Goal: Task Accomplishment & Management: Manage account settings

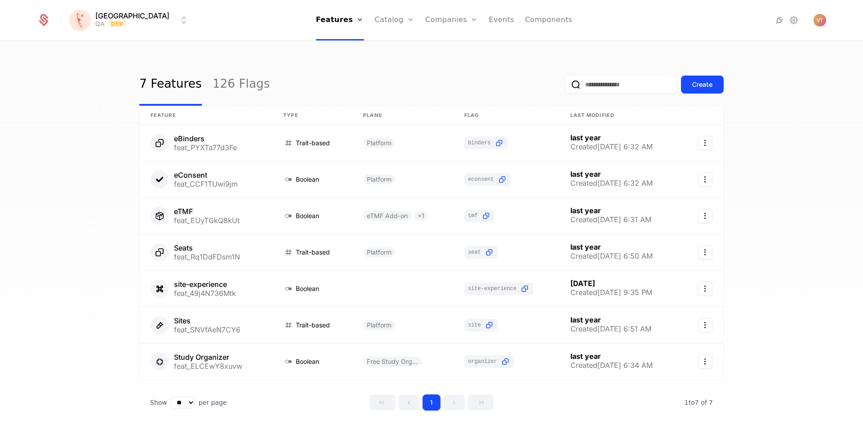
click at [224, 85] on link "126 Flags" at bounding box center [242, 84] width 58 height 42
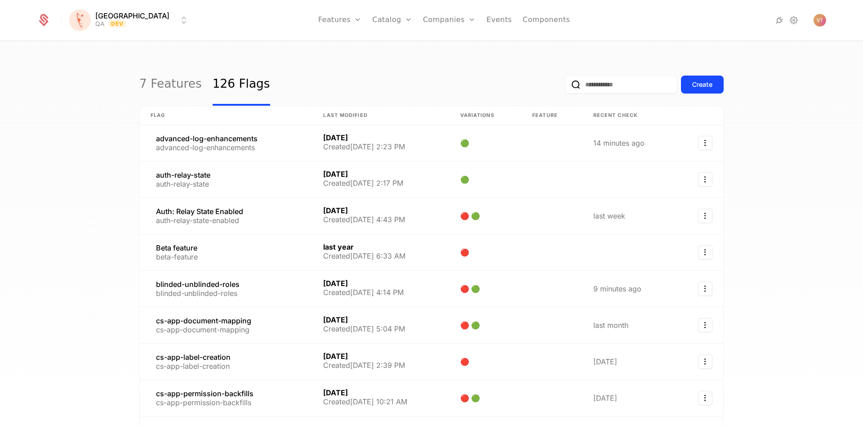
click at [583, 85] on input "email" at bounding box center [621, 85] width 112 height 18
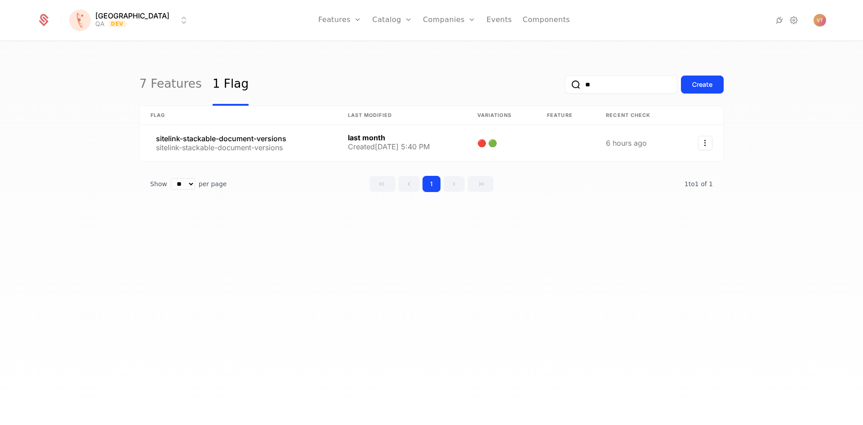
type input "*"
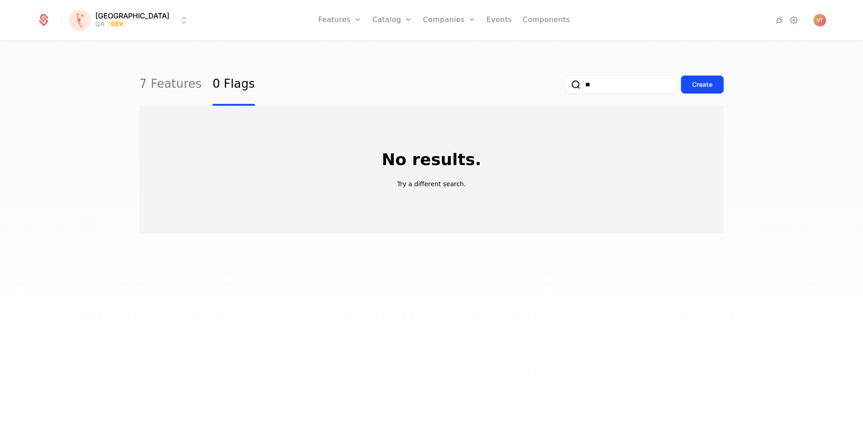
type input "*"
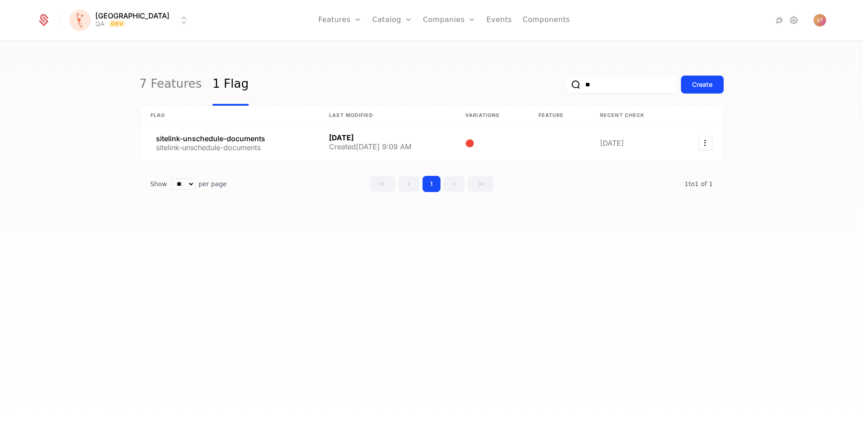
type input "*"
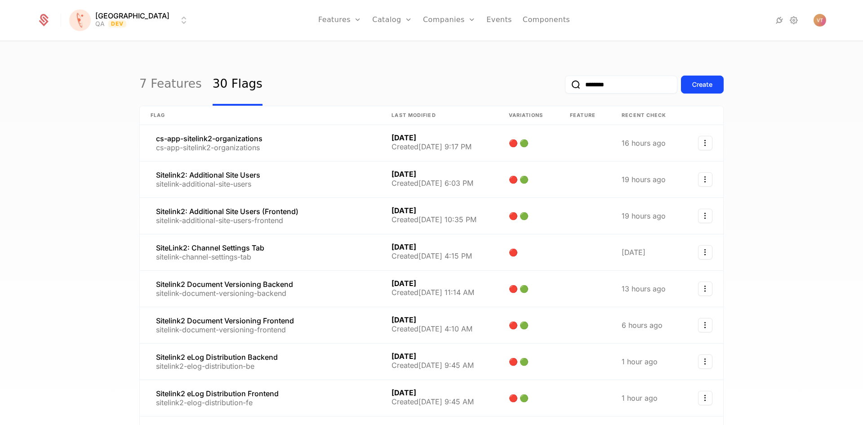
type input "********"
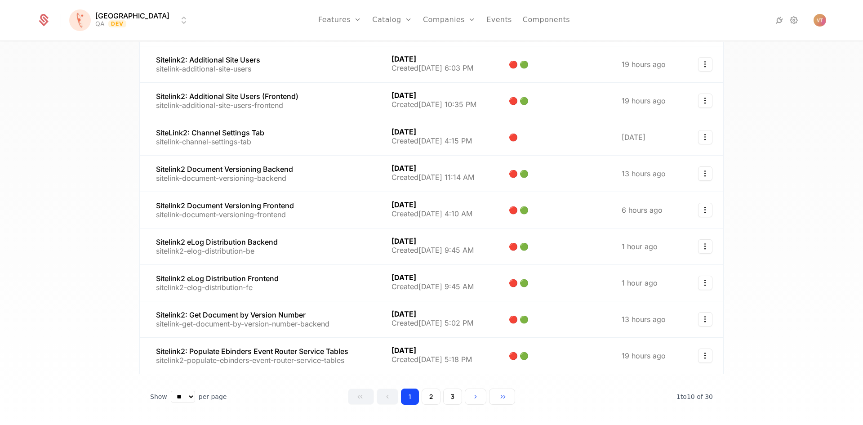
scroll to position [118, 0]
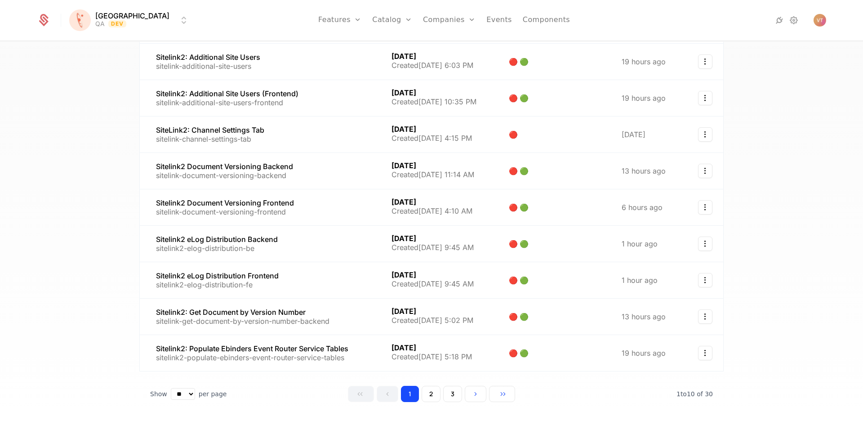
click at [429, 394] on button "2" at bounding box center [431, 394] width 19 height 16
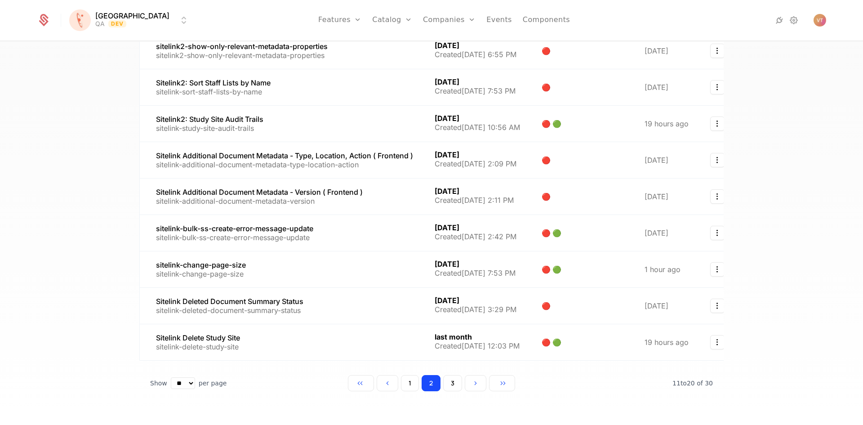
scroll to position [143, 0]
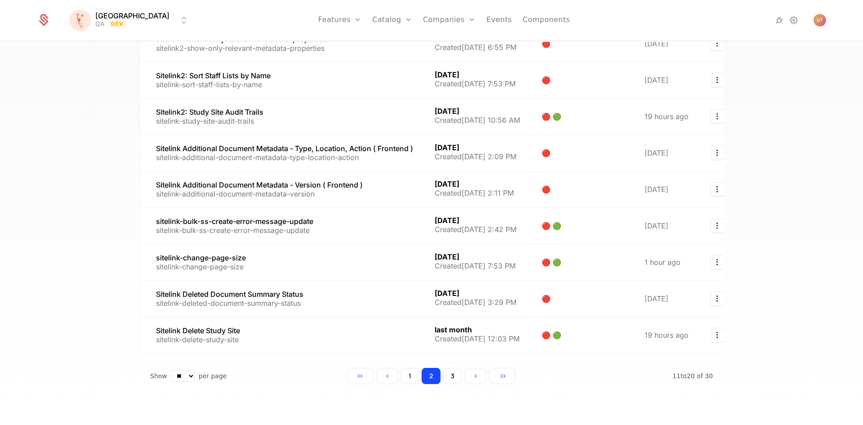
click at [449, 377] on button "3" at bounding box center [452, 376] width 19 height 16
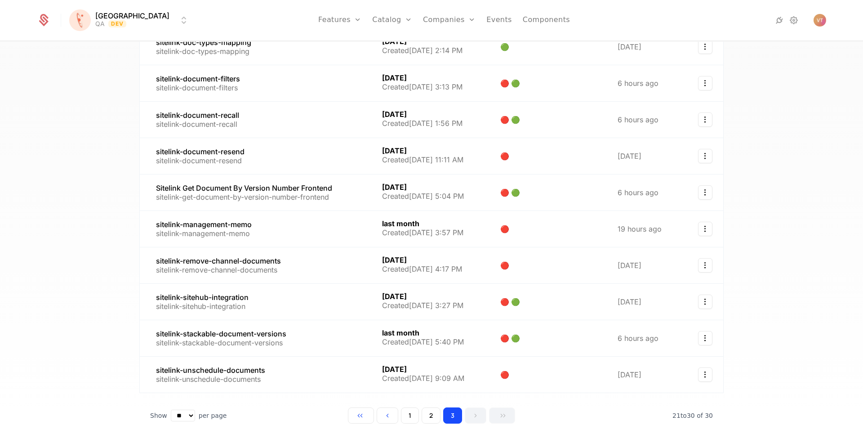
scroll to position [101, 0]
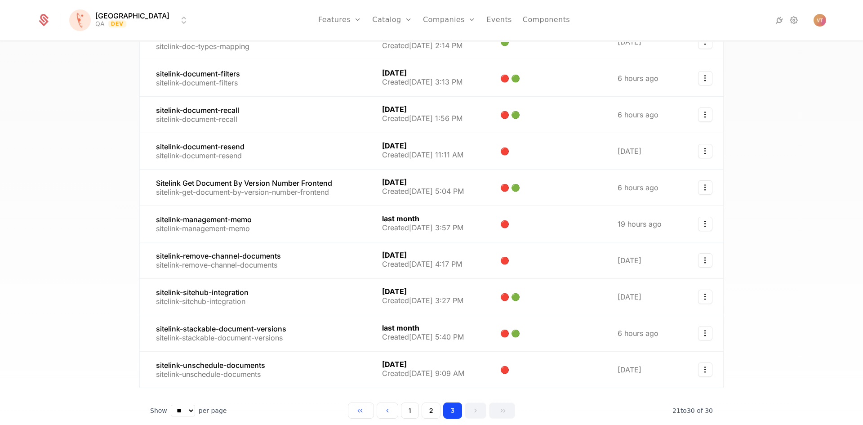
click at [428, 413] on button "2" at bounding box center [431, 410] width 19 height 16
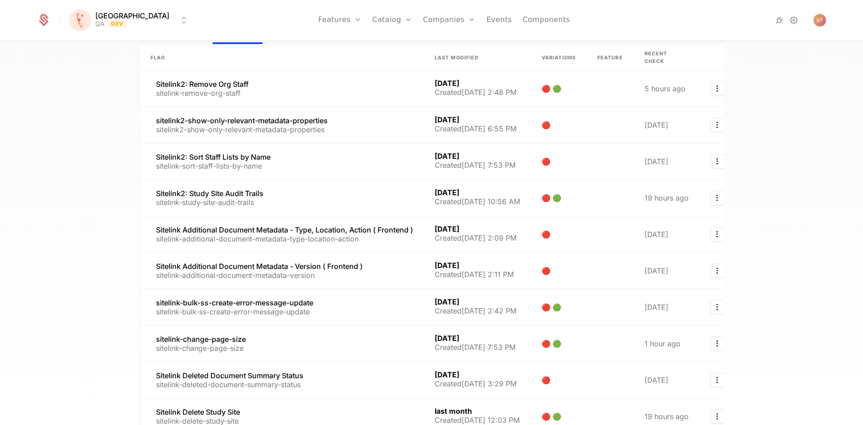
scroll to position [147, 0]
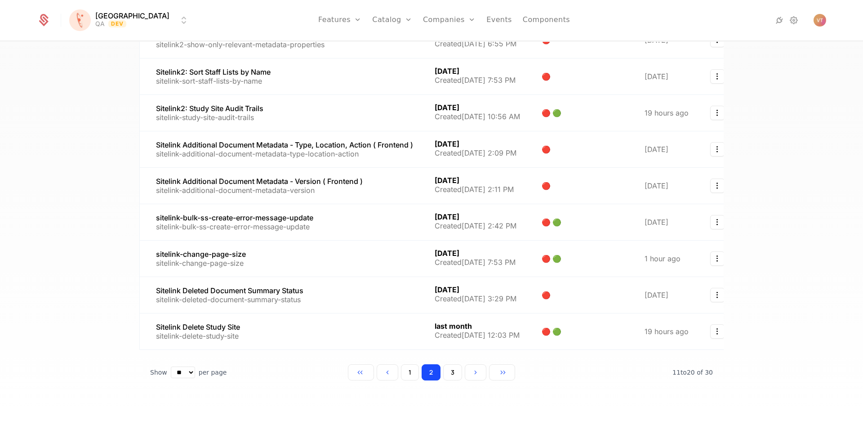
click at [405, 371] on button "1" at bounding box center [410, 372] width 18 height 16
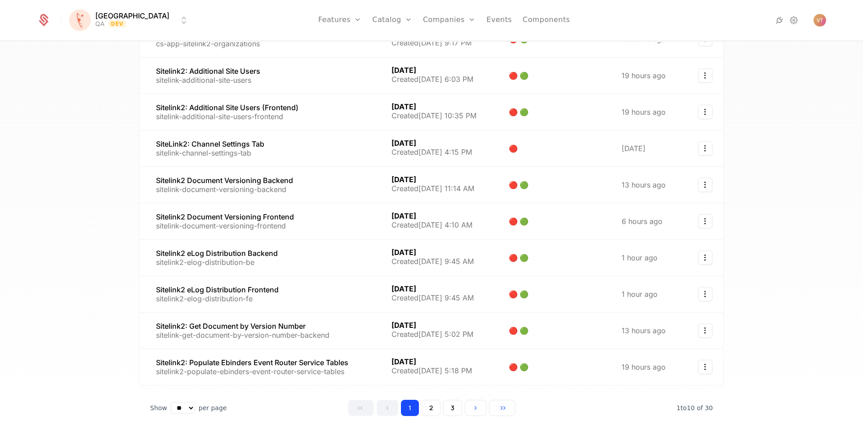
scroll to position [140, 0]
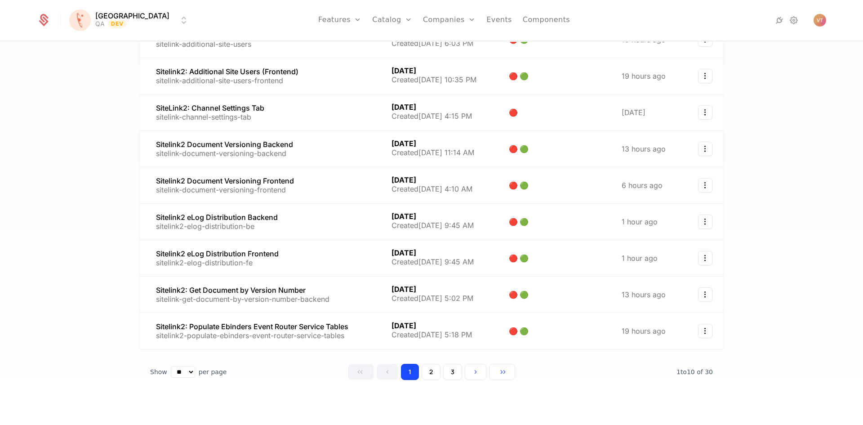
click at [432, 370] on button "2" at bounding box center [431, 372] width 19 height 16
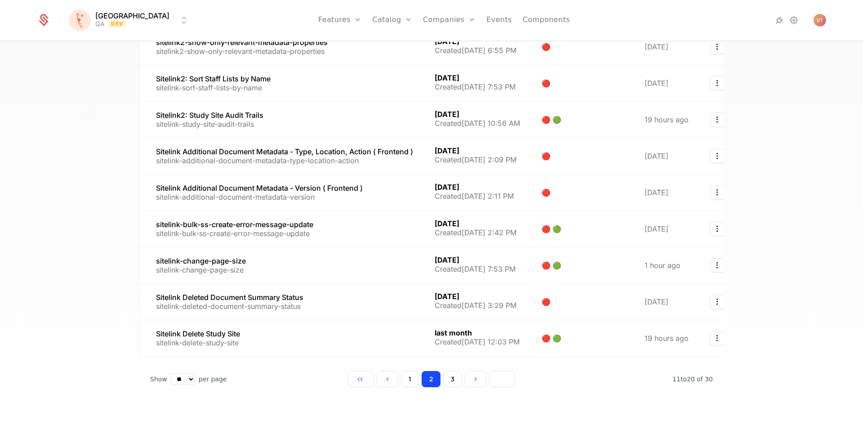
click at [498, 383] on button "Go to last page" at bounding box center [502, 379] width 26 height 16
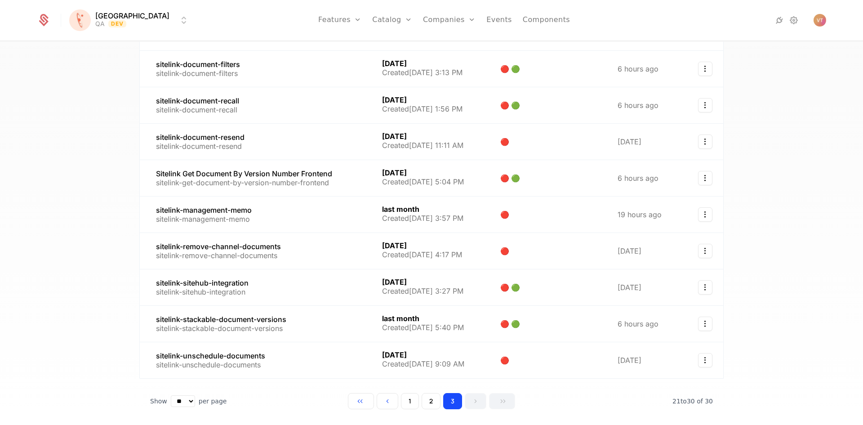
scroll to position [110, 0]
click at [302, 326] on link at bounding box center [255, 324] width 231 height 36
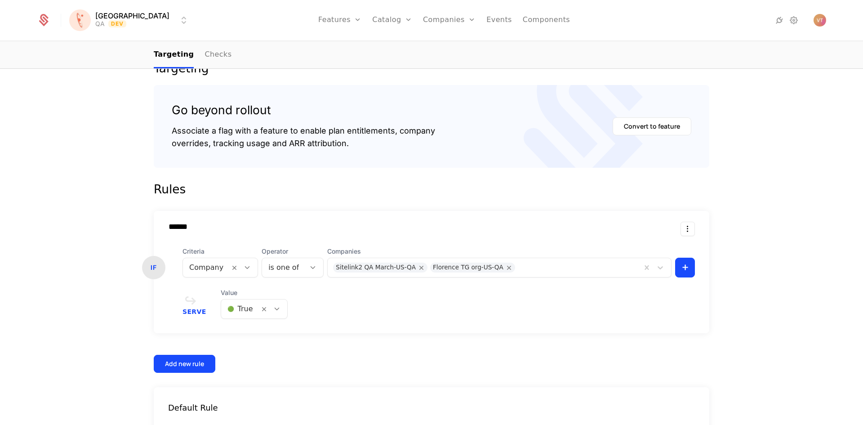
scroll to position [125, 0]
click at [136, 22] on html "[PERSON_NAME] QA Dev Features Features Flags Catalog Plans Add Ons Credits Conf…" at bounding box center [431, 212] width 863 height 425
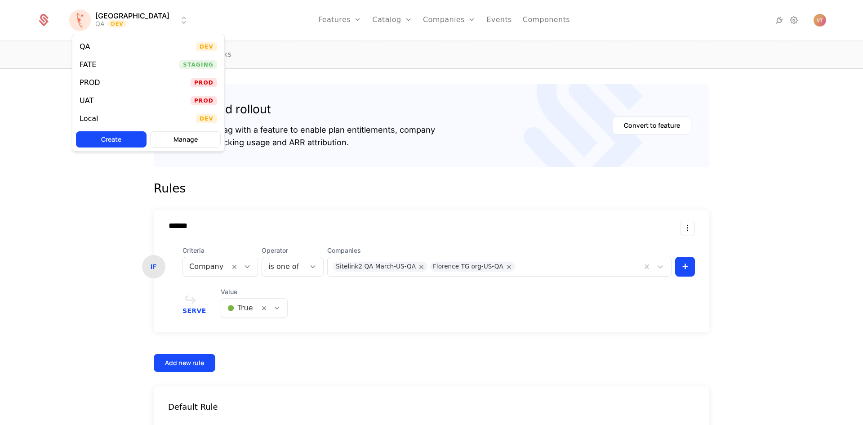
click at [108, 65] on div "FATE Staging" at bounding box center [148, 65] width 152 height 18
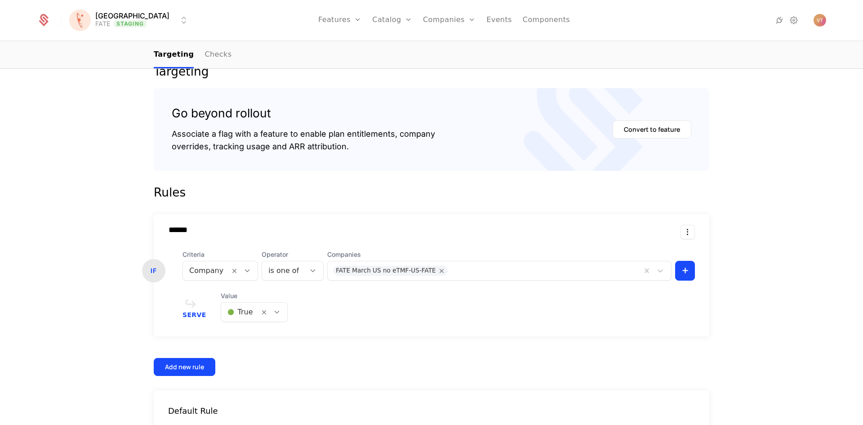
scroll to position [122, 0]
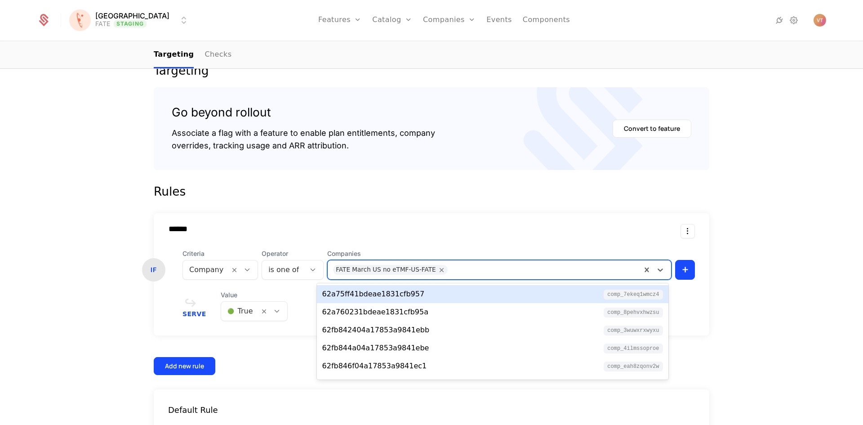
click at [496, 267] on div at bounding box center [543, 269] width 186 height 13
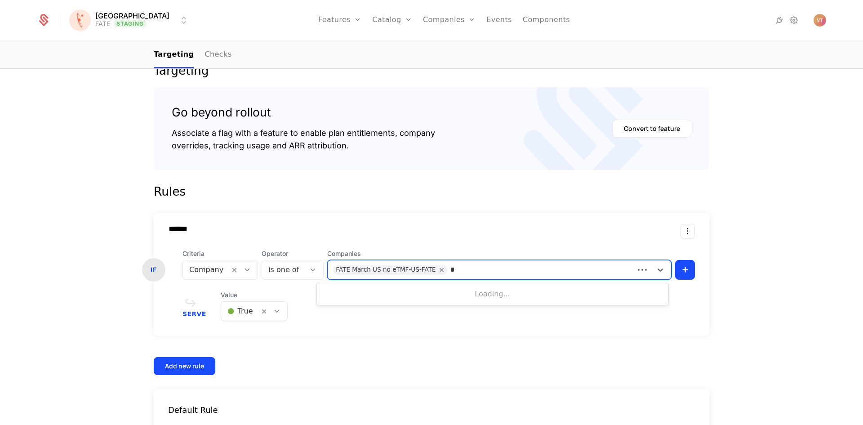
type input "**"
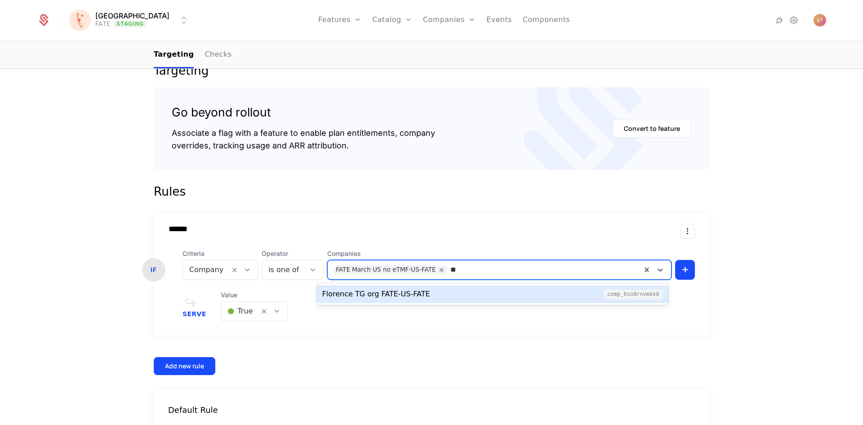
click at [443, 292] on div "Florence TG org FATE-US-FATE comp_6so8RnvMkk8" at bounding box center [492, 294] width 341 height 11
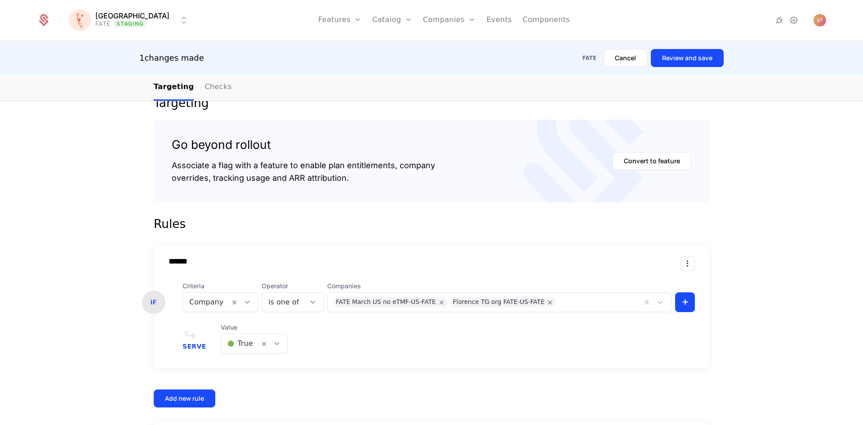
click at [678, 58] on button "Review and save" at bounding box center [687, 58] width 73 height 18
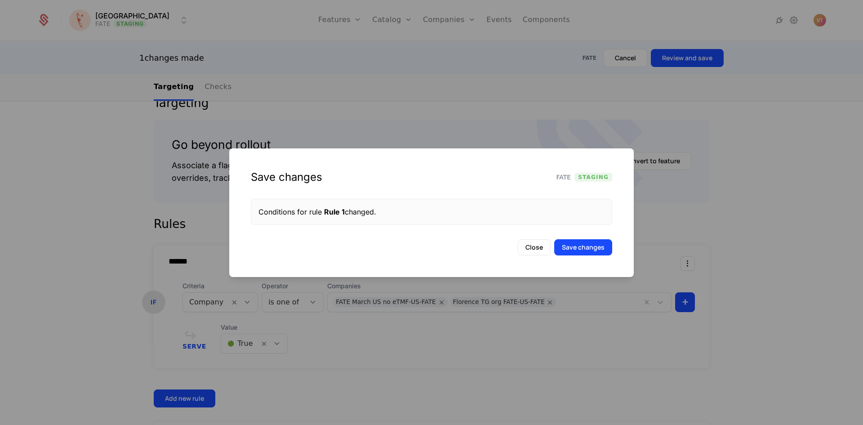
click at [587, 248] on button "Save changes" at bounding box center [583, 247] width 58 height 16
